Goal: Transaction & Acquisition: Purchase product/service

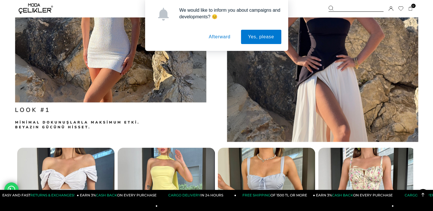
scroll to position [802, 0]
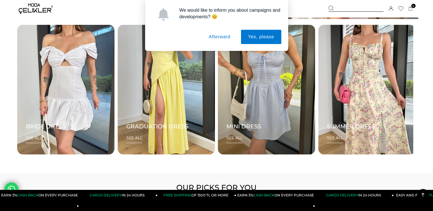
click at [245, 137] on div "MINI DRESS SEE ALL" at bounding box center [244, 132] width 35 height 21
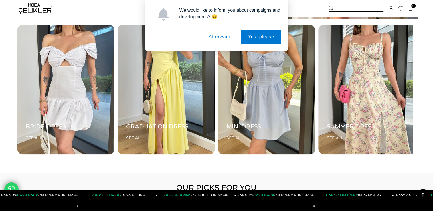
click at [222, 37] on button "Afterward" at bounding box center [220, 37] width 36 height 14
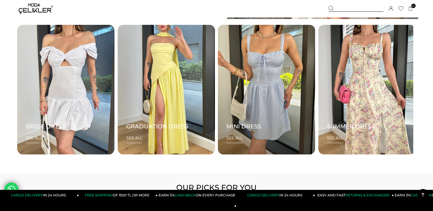
click at [236, 133] on div "MINI DRESS SEE ALL" at bounding box center [244, 132] width 35 height 21
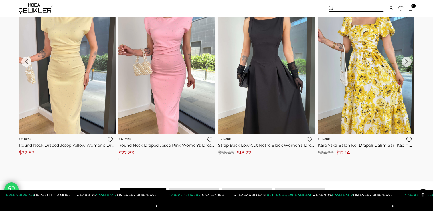
scroll to position [1004, 0]
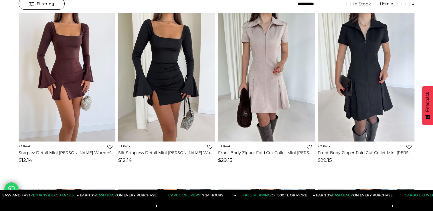
scroll to position [79, 0]
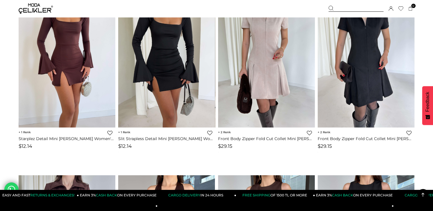
click at [85, 75] on img at bounding box center [67, 63] width 97 height 129
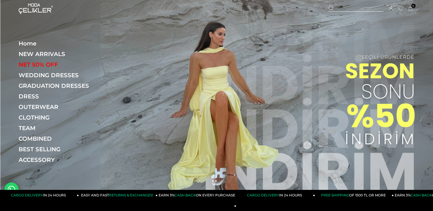
click at [13, 187] on icon at bounding box center [12, 189] width 8 height 9
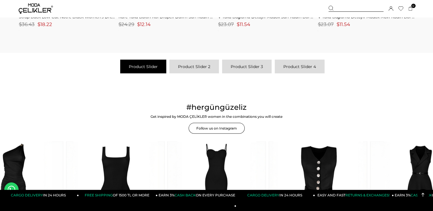
scroll to position [1140, 0]
